Goal: Task Accomplishment & Management: Manage account settings

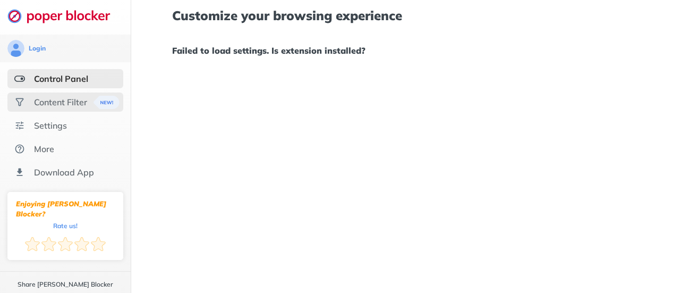
click at [58, 104] on div "Content Filter" at bounding box center [60, 102] width 53 height 11
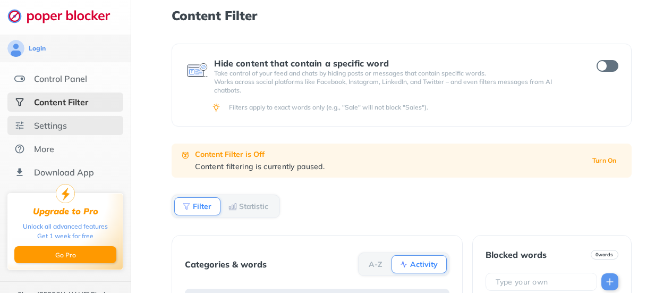
click at [56, 131] on div "Settings" at bounding box center [50, 125] width 33 height 11
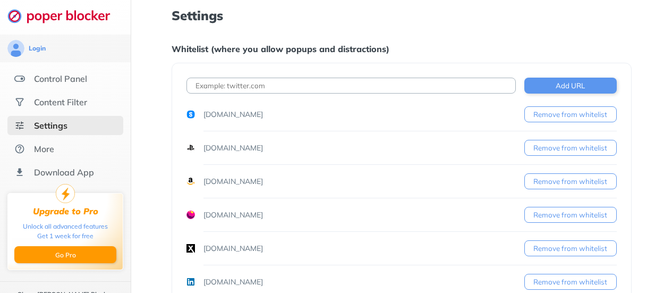
click at [266, 86] on input at bounding box center [350, 86] width 329 height 16
paste input "[DOMAIN_NAME]"
drag, startPoint x: 222, startPoint y: 87, endPoint x: 124, endPoint y: 89, distance: 98.8
type input "[DOMAIN_NAME]"
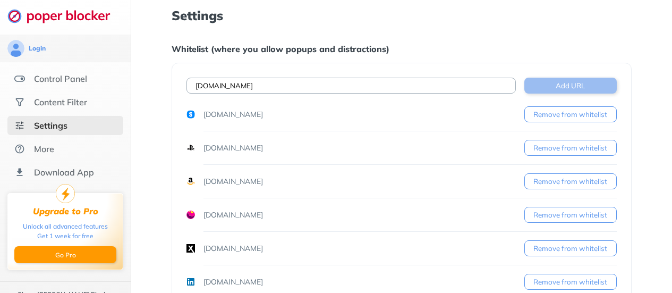
click at [576, 84] on button "Add URL" at bounding box center [570, 86] width 92 height 16
